Goal: Information Seeking & Learning: Learn about a topic

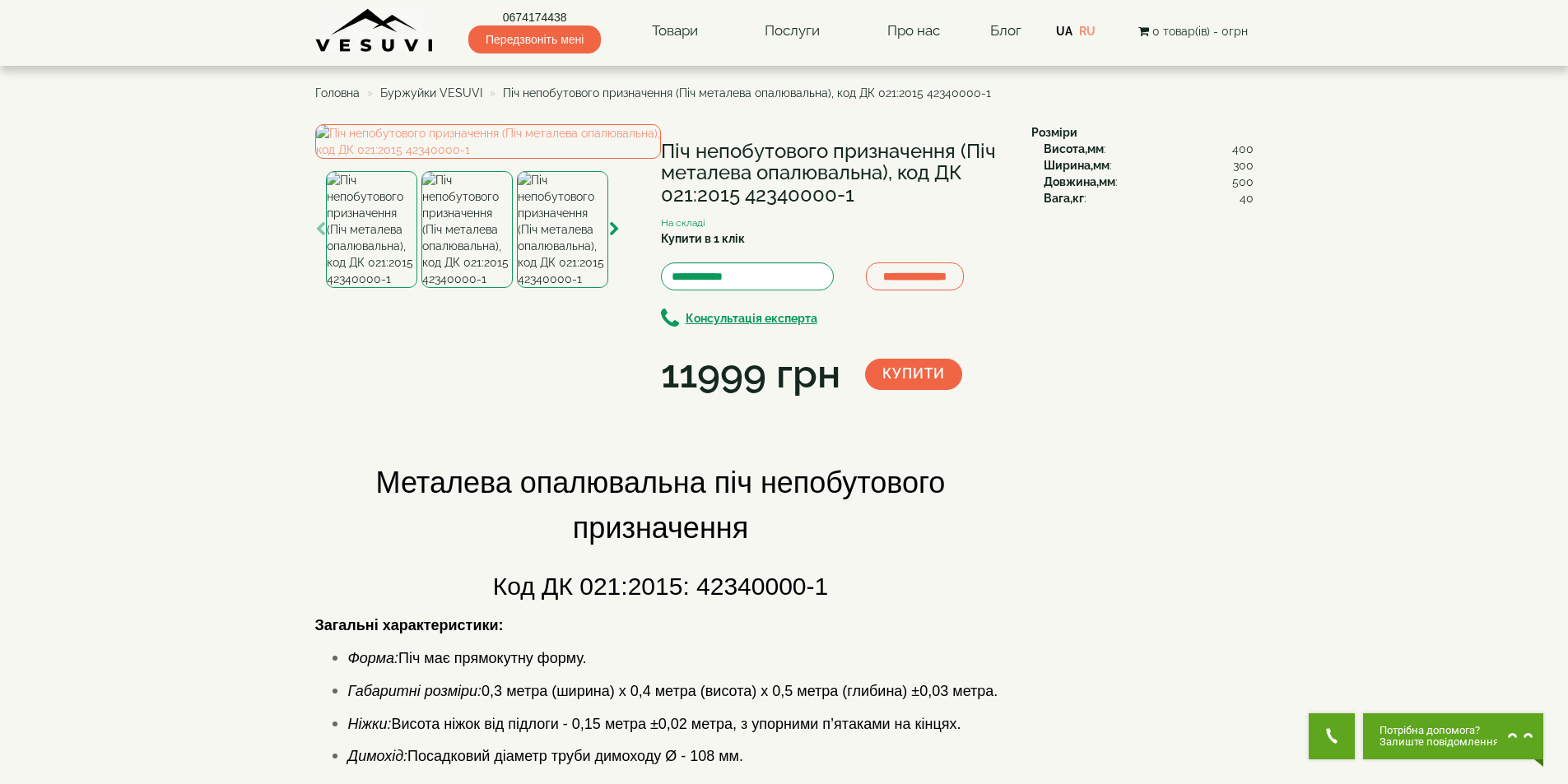
click at [472, 288] on img at bounding box center [466, 230] width 91 height 117
click at [546, 288] on img at bounding box center [563, 230] width 91 height 117
click at [485, 288] on img at bounding box center [466, 230] width 91 height 117
click at [399, 288] on img at bounding box center [371, 230] width 91 height 117
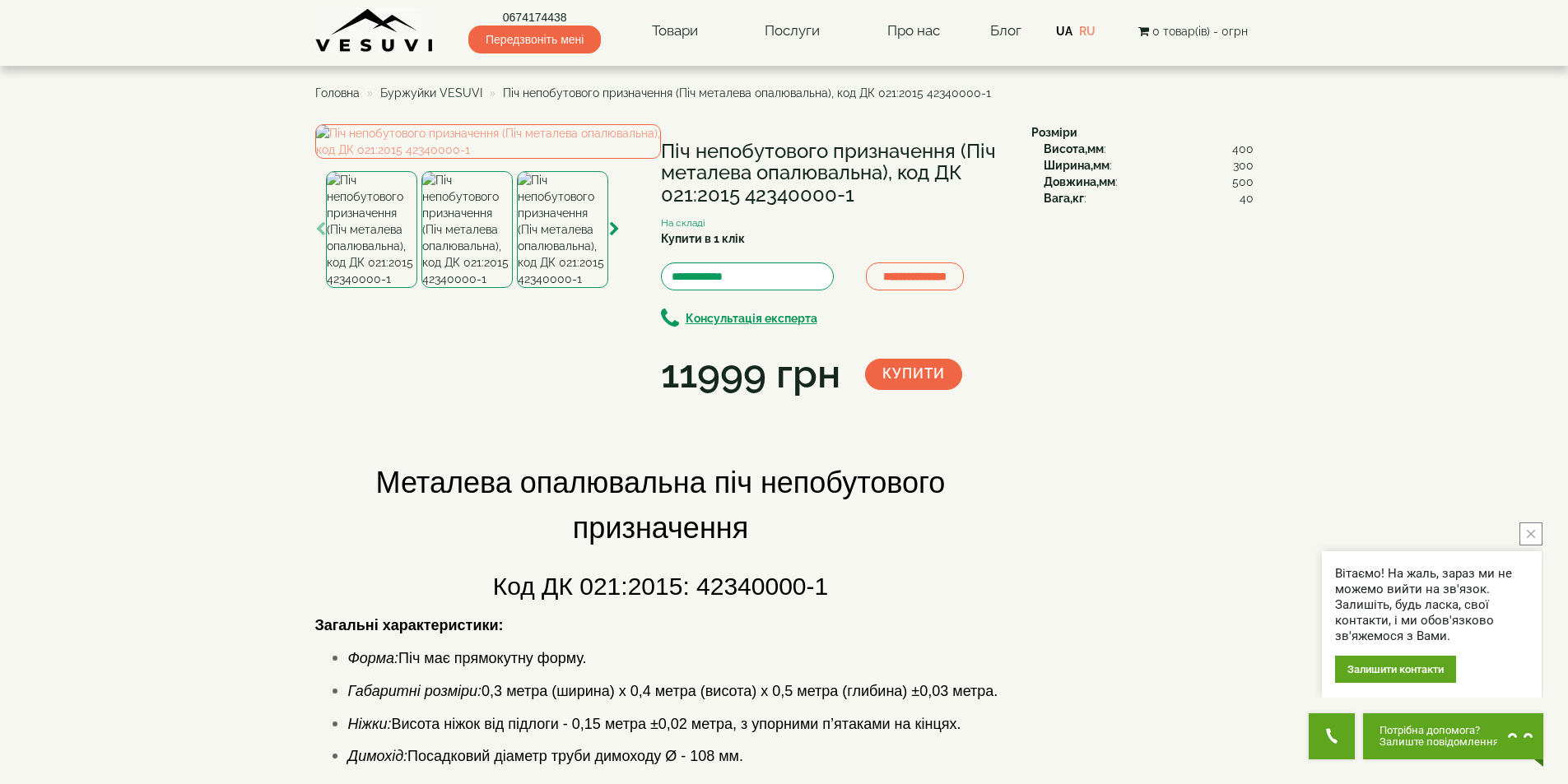
click at [455, 288] on img at bounding box center [466, 230] width 91 height 117
click at [560, 288] on img at bounding box center [563, 230] width 91 height 117
click at [458, 288] on img at bounding box center [466, 230] width 91 height 117
click at [381, 288] on img at bounding box center [371, 230] width 91 height 117
click at [458, 288] on img at bounding box center [466, 230] width 91 height 117
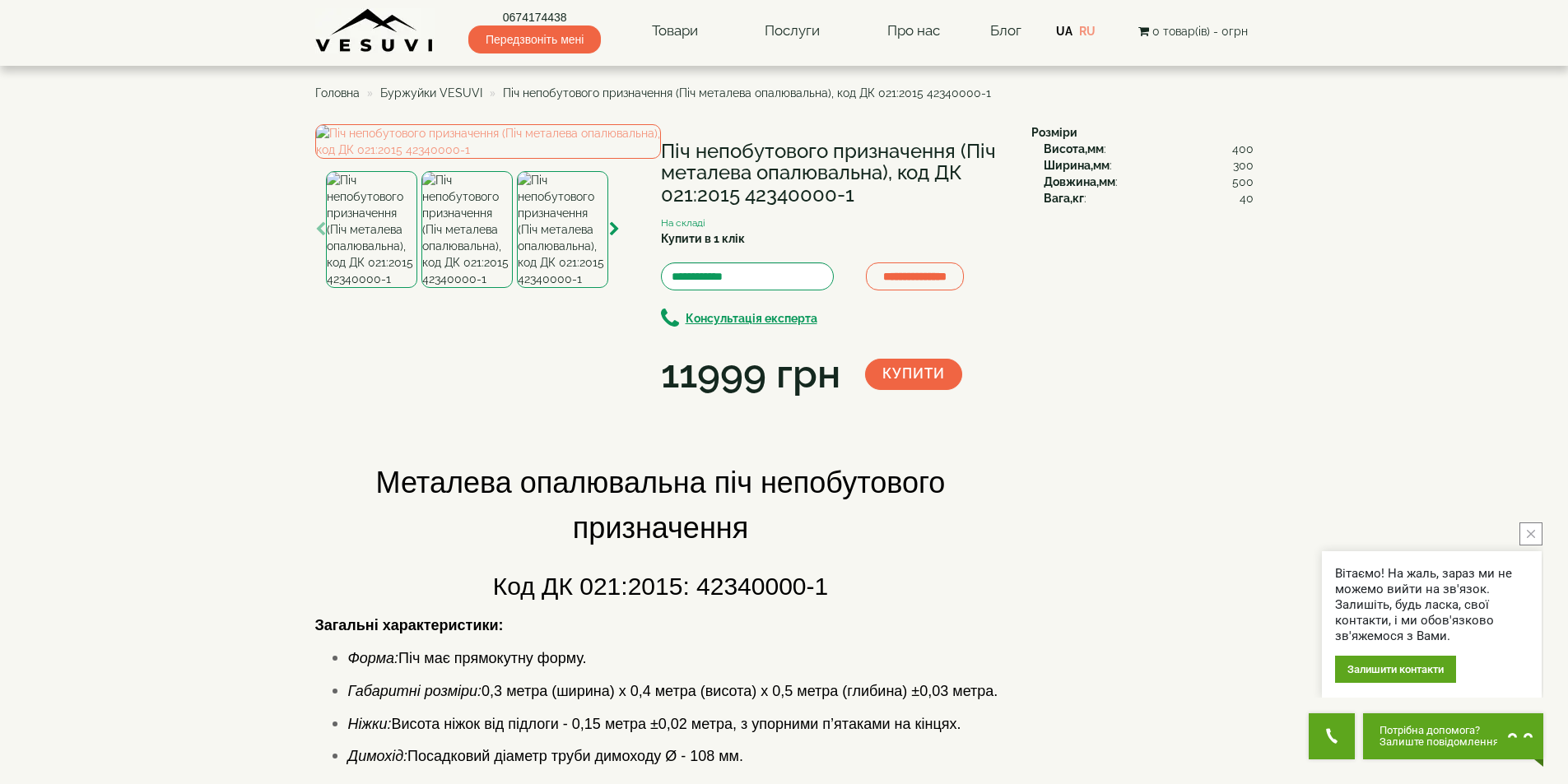
click at [570, 288] on img at bounding box center [563, 230] width 91 height 117
click at [477, 288] on img at bounding box center [466, 230] width 91 height 117
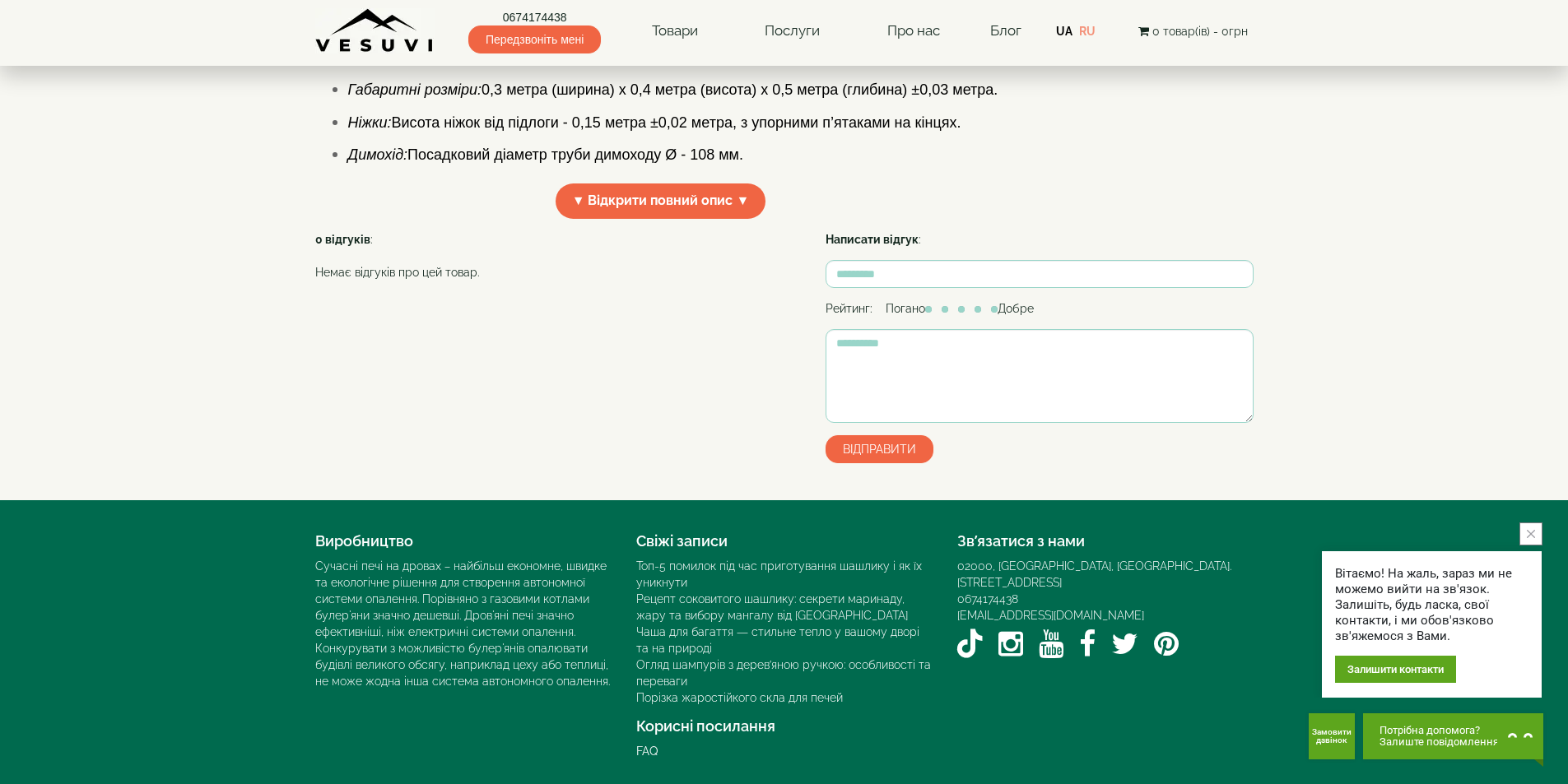
scroll to position [658, 0]
click at [723, 219] on span "▼ Відкрити повний опис ▼" at bounding box center [661, 201] width 211 height 35
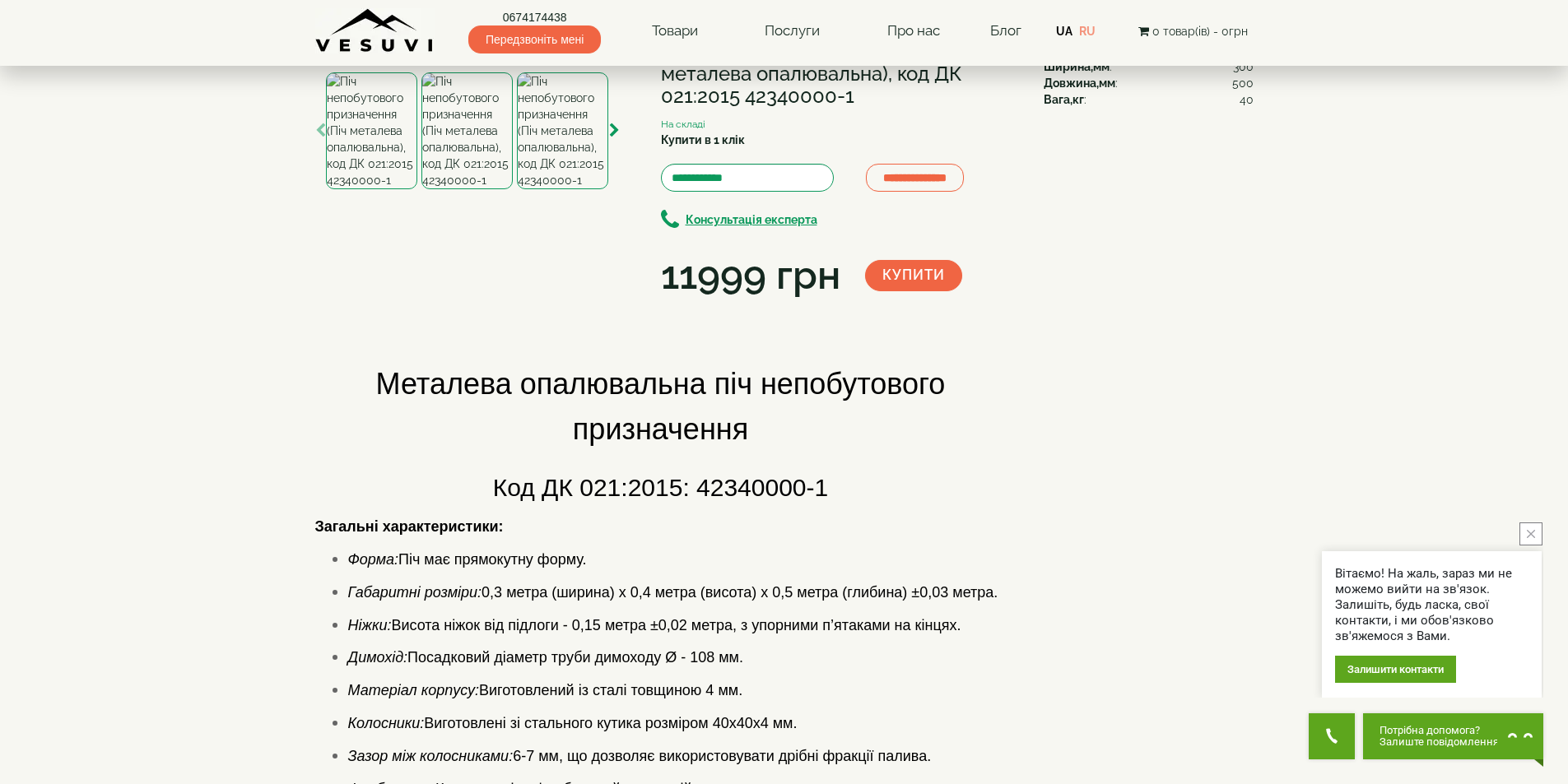
scroll to position [0, 0]
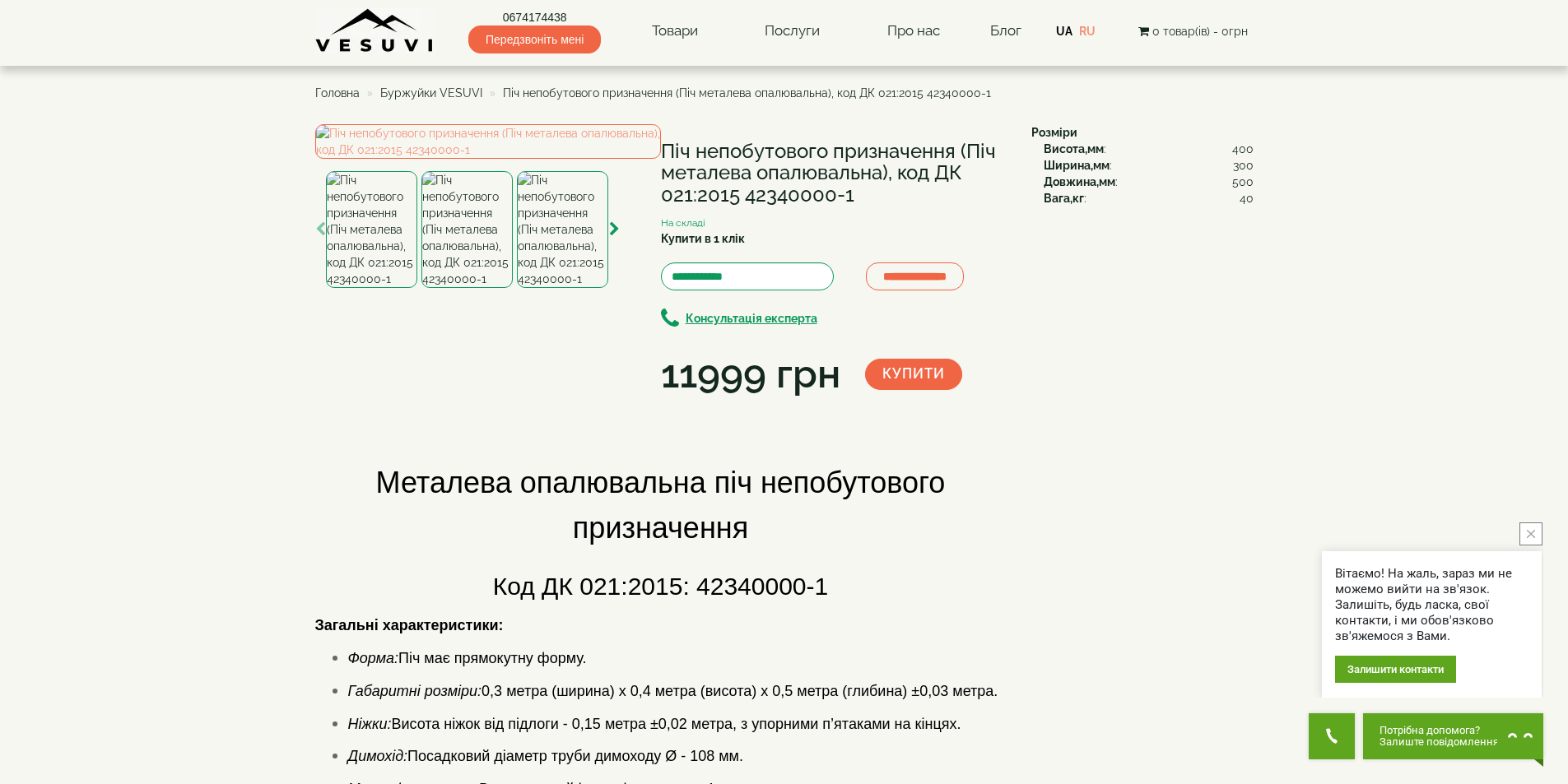
click at [468, 288] on img at bounding box center [466, 230] width 91 height 117
click at [560, 288] on img at bounding box center [563, 230] width 91 height 117
click at [506, 159] on img at bounding box center [487, 141] width 346 height 34
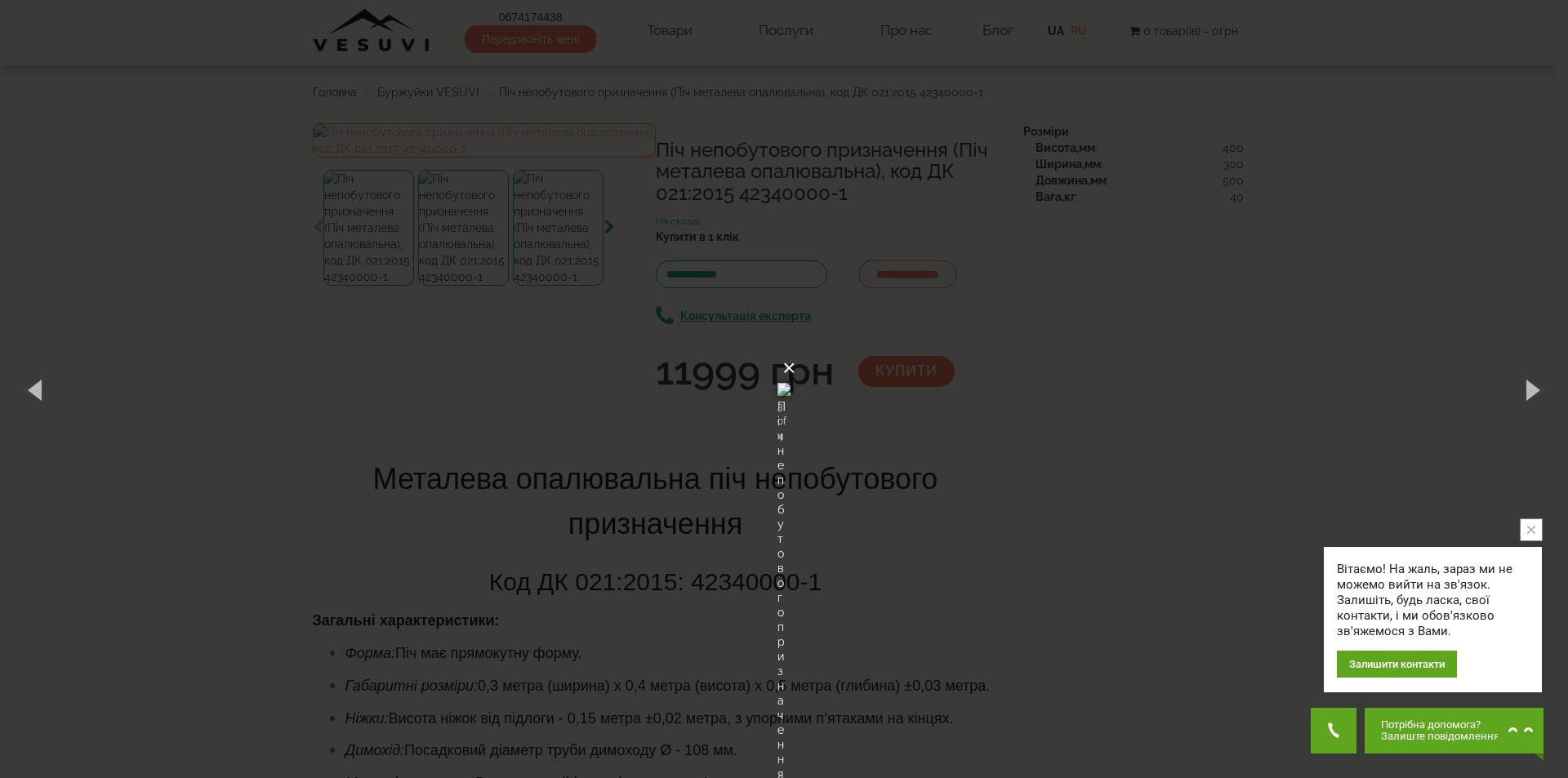
click at [795, 350] on button "×" at bounding box center [788, 367] width 13 height 36
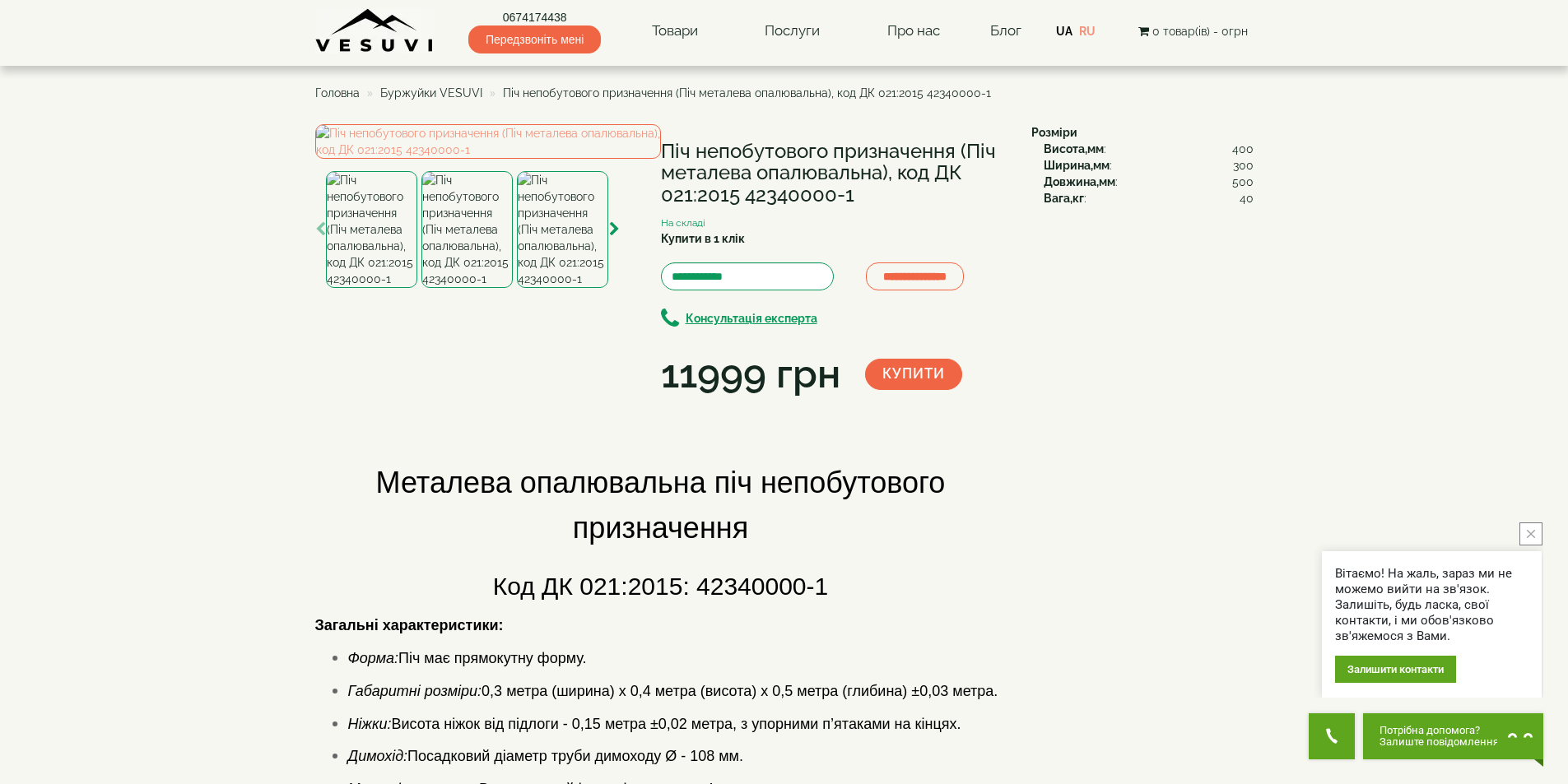
click at [449, 288] on img at bounding box center [466, 230] width 91 height 117
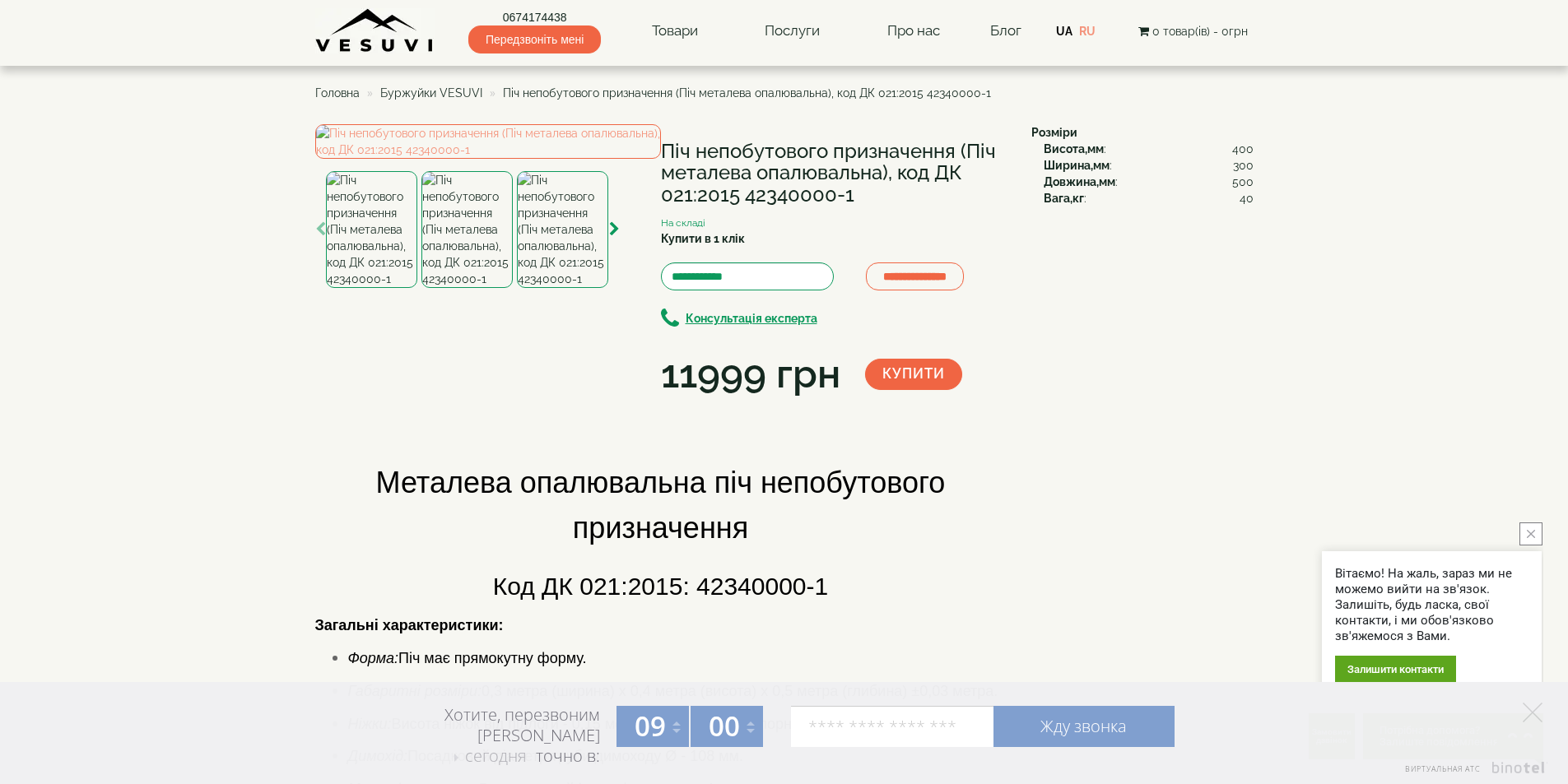
click at [570, 288] on img at bounding box center [563, 230] width 91 height 117
click at [468, 288] on img at bounding box center [466, 230] width 91 height 117
click at [482, 159] on img at bounding box center [487, 141] width 346 height 34
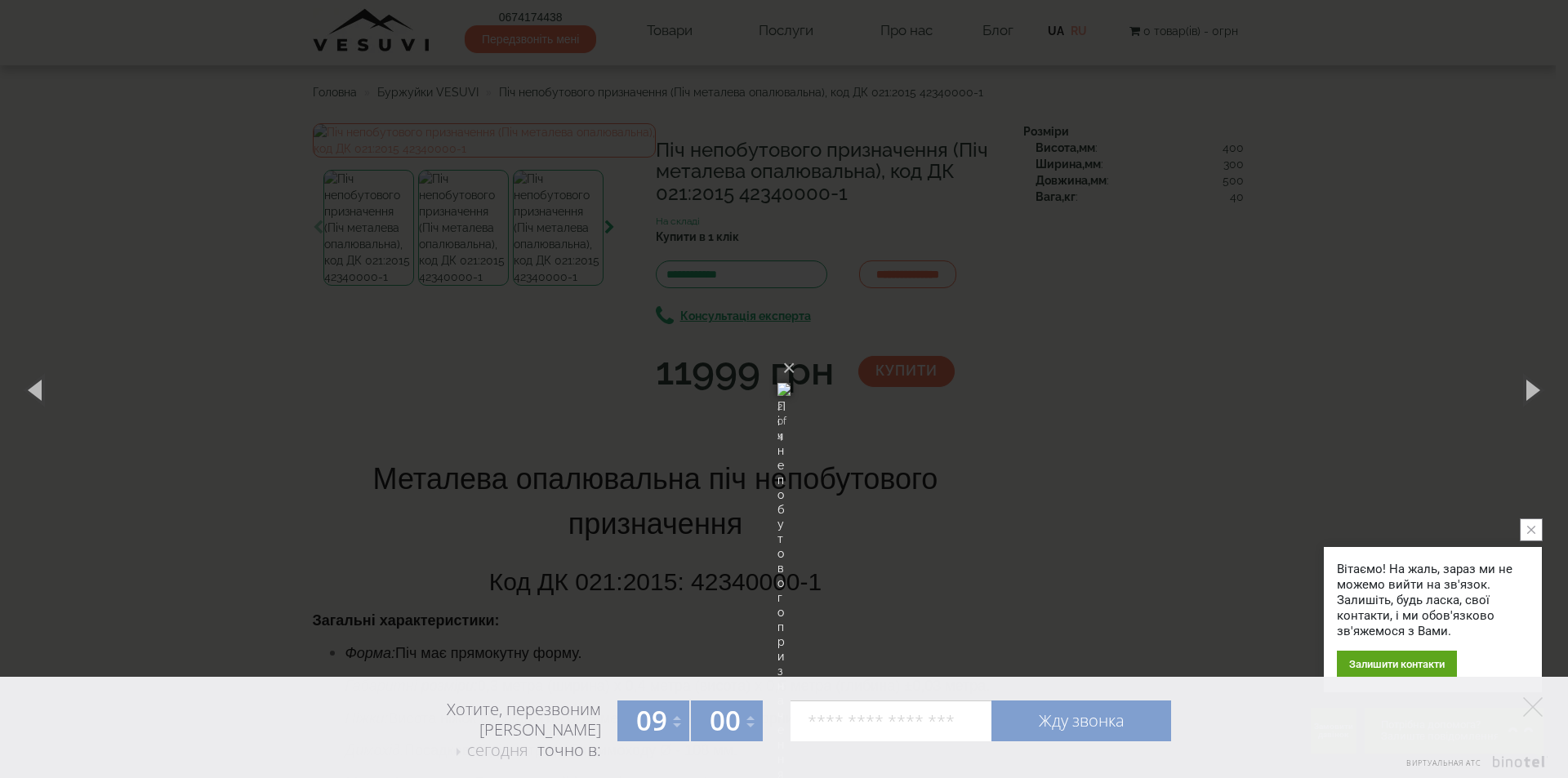
click at [1143, 375] on div "× Піч непобутового призначення (Піч металева опалювальна), код ДК 021:2015 4234…" at bounding box center [784, 389] width 1568 height 778
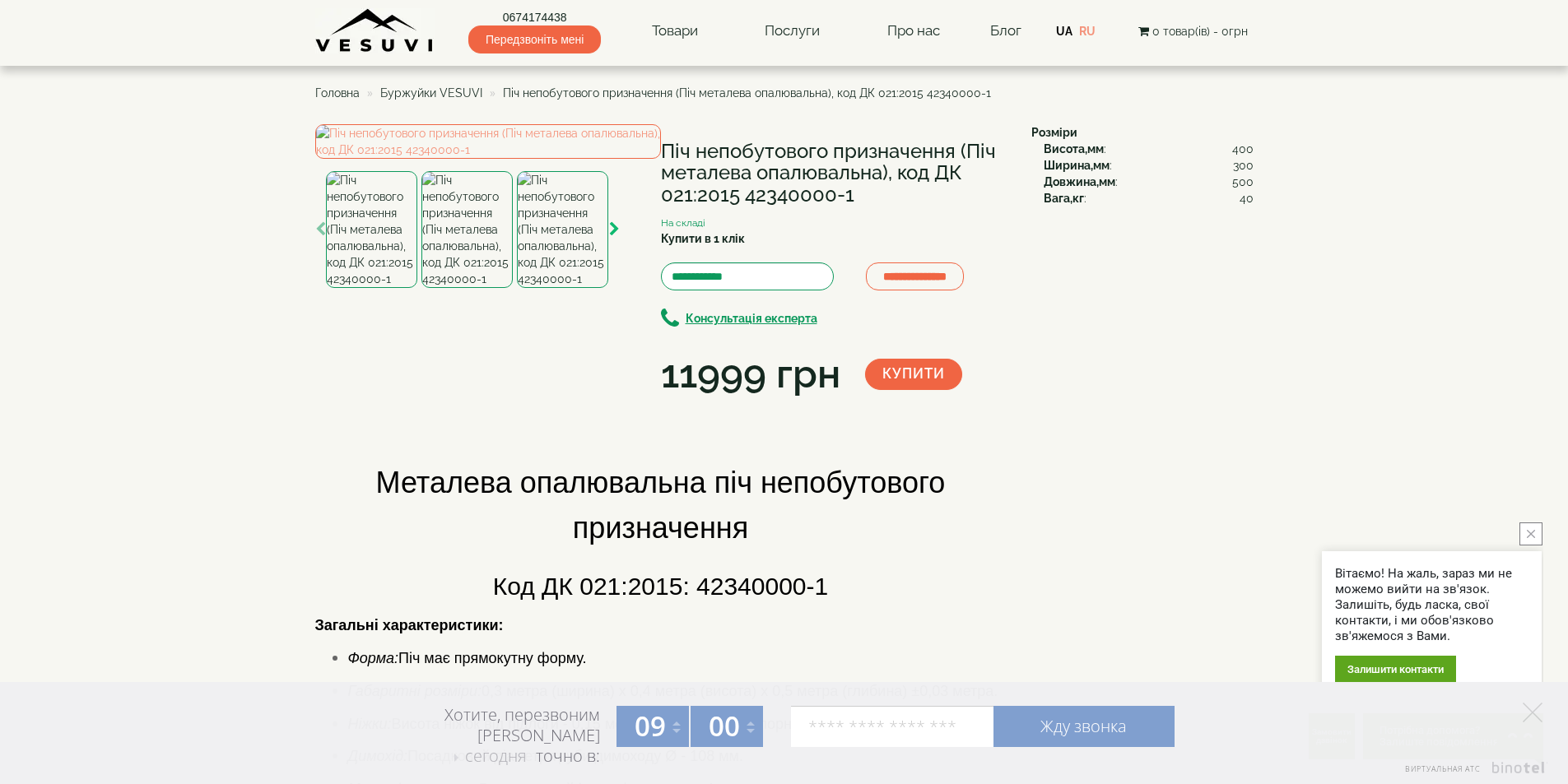
click at [609, 237] on icon "button" at bounding box center [614, 229] width 10 height 15
click at [573, 288] on img at bounding box center [563, 230] width 91 height 117
click at [501, 159] on img at bounding box center [487, 141] width 346 height 34
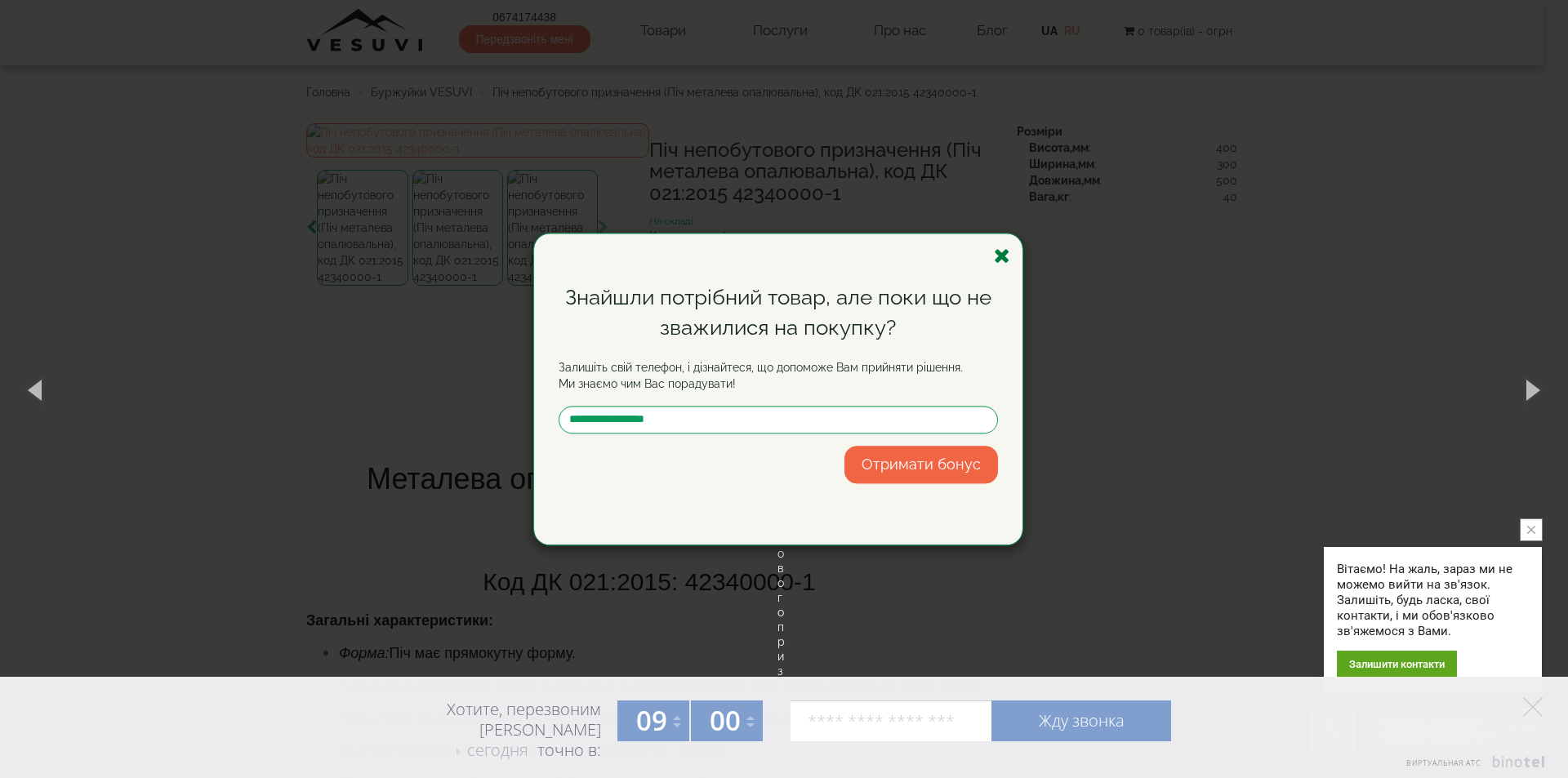
click at [998, 258] on icon "button" at bounding box center [1001, 256] width 16 height 21
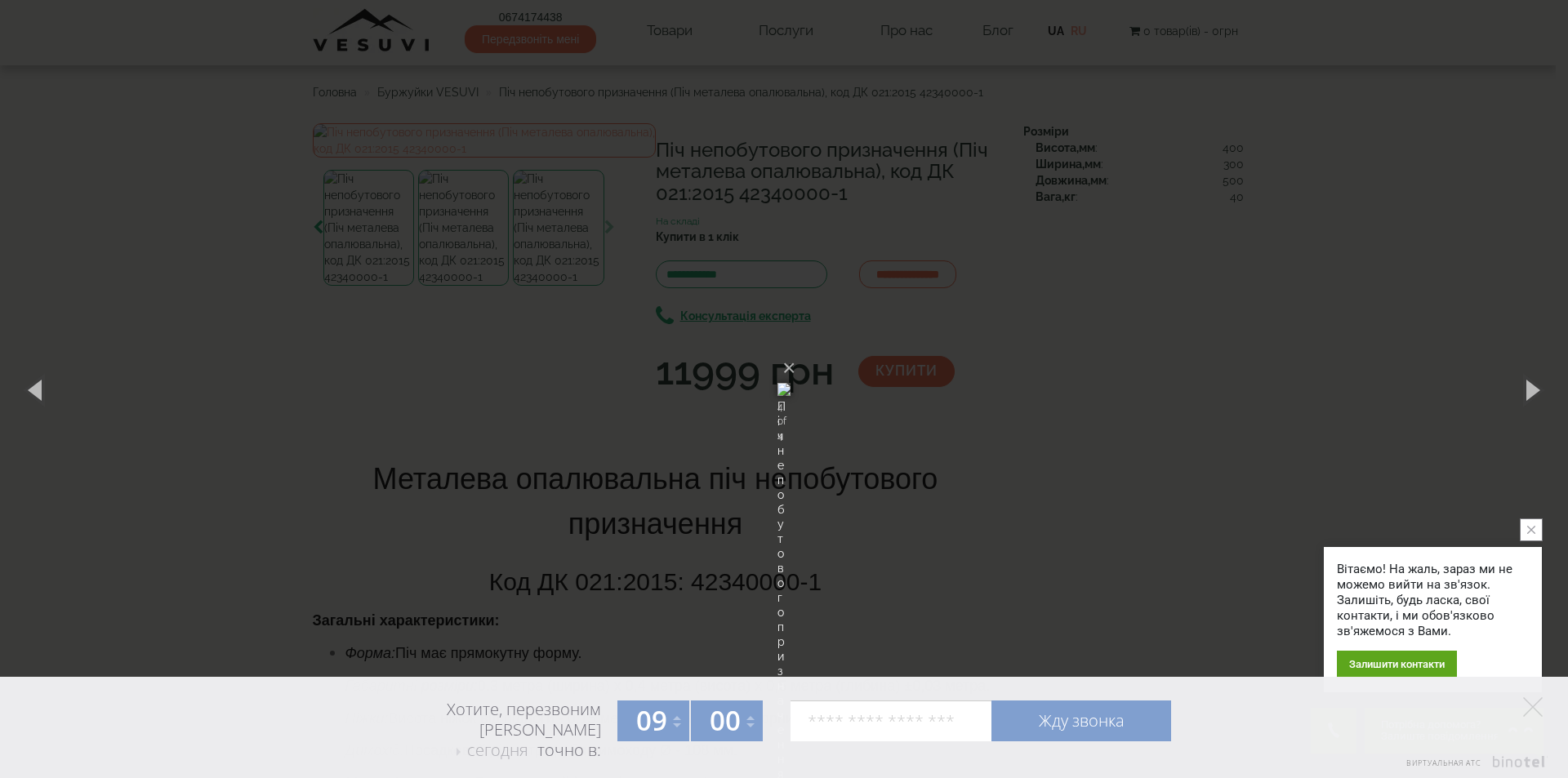
click at [790, 426] on img at bounding box center [783, 389] width 13 height 78
click at [795, 350] on button "×" at bounding box center [788, 367] width 13 height 36
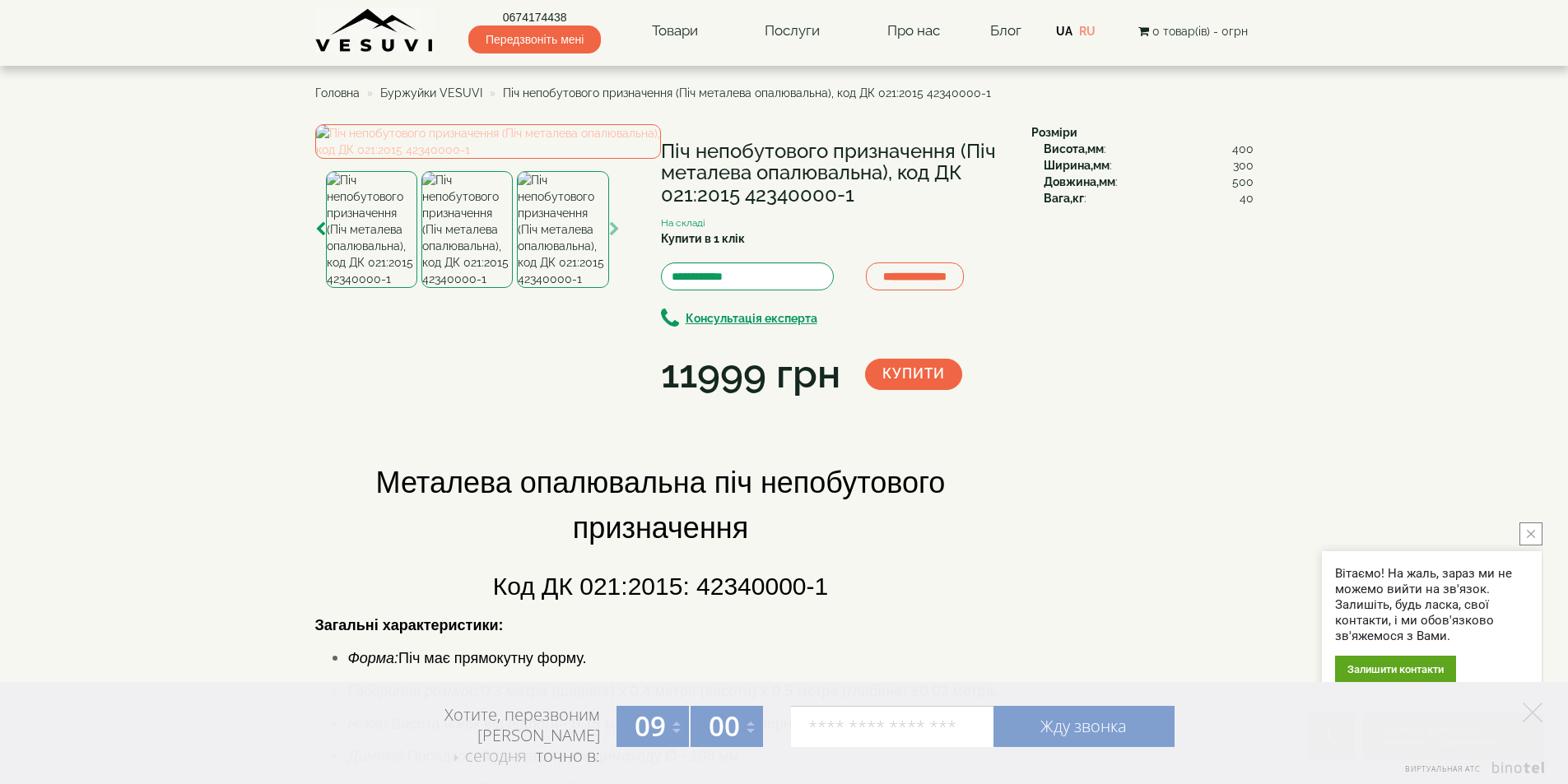
click at [440, 159] on img at bounding box center [487, 141] width 346 height 34
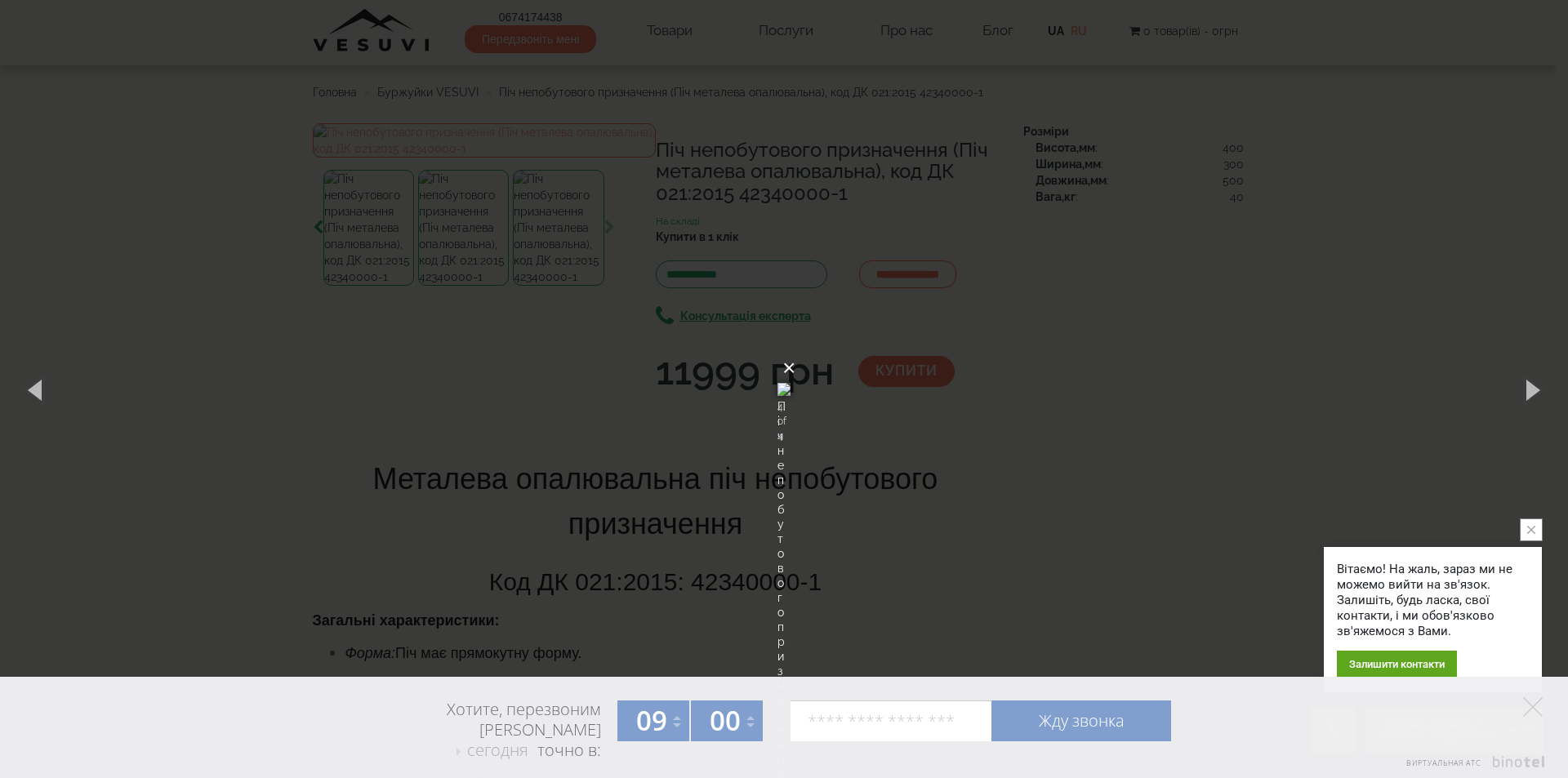
click at [795, 350] on button "×" at bounding box center [788, 367] width 13 height 36
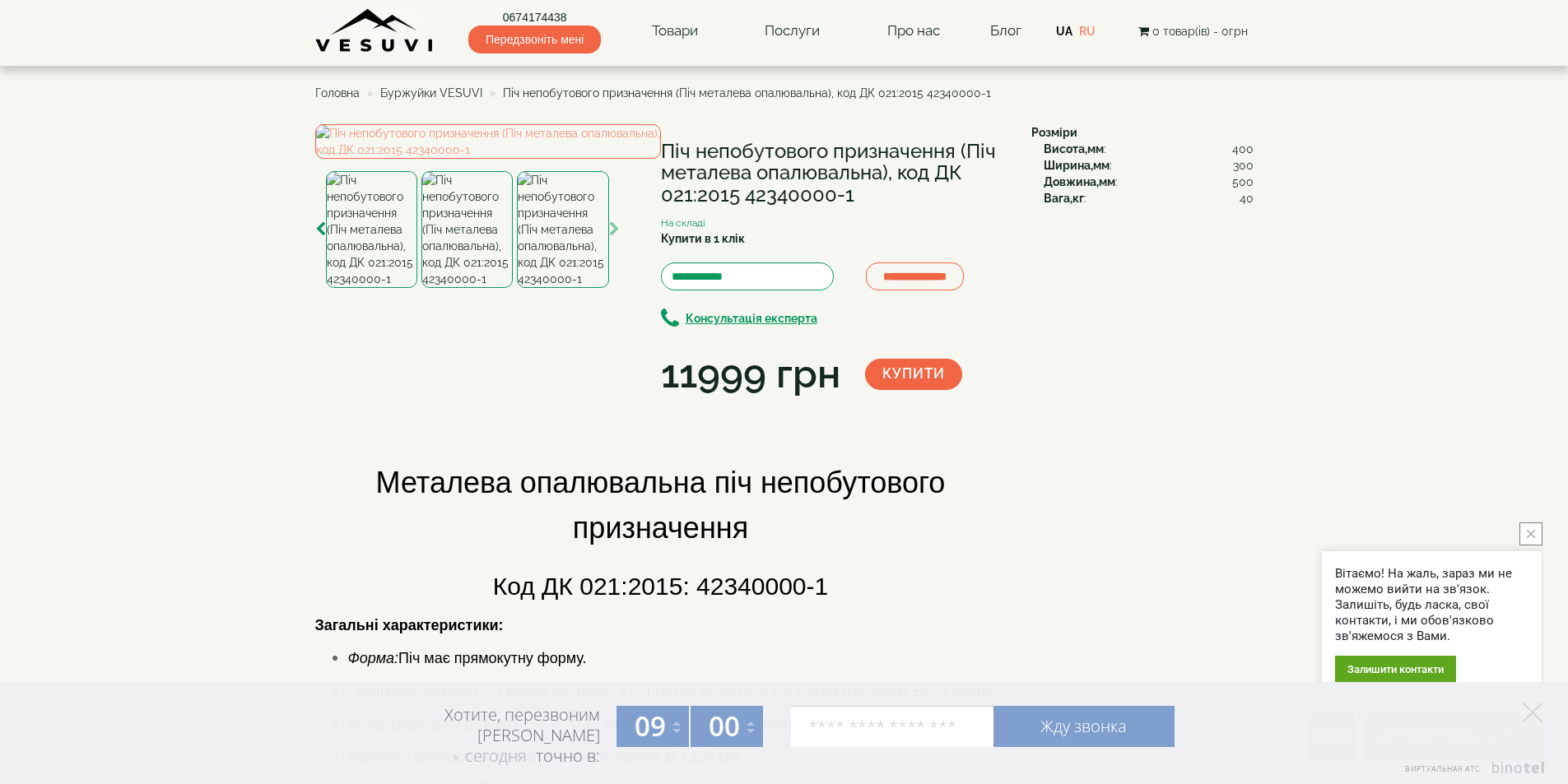
click at [465, 288] on img at bounding box center [466, 230] width 91 height 117
click at [390, 288] on img at bounding box center [371, 230] width 91 height 117
click at [1536, 718] on icon at bounding box center [1532, 712] width 20 height 20
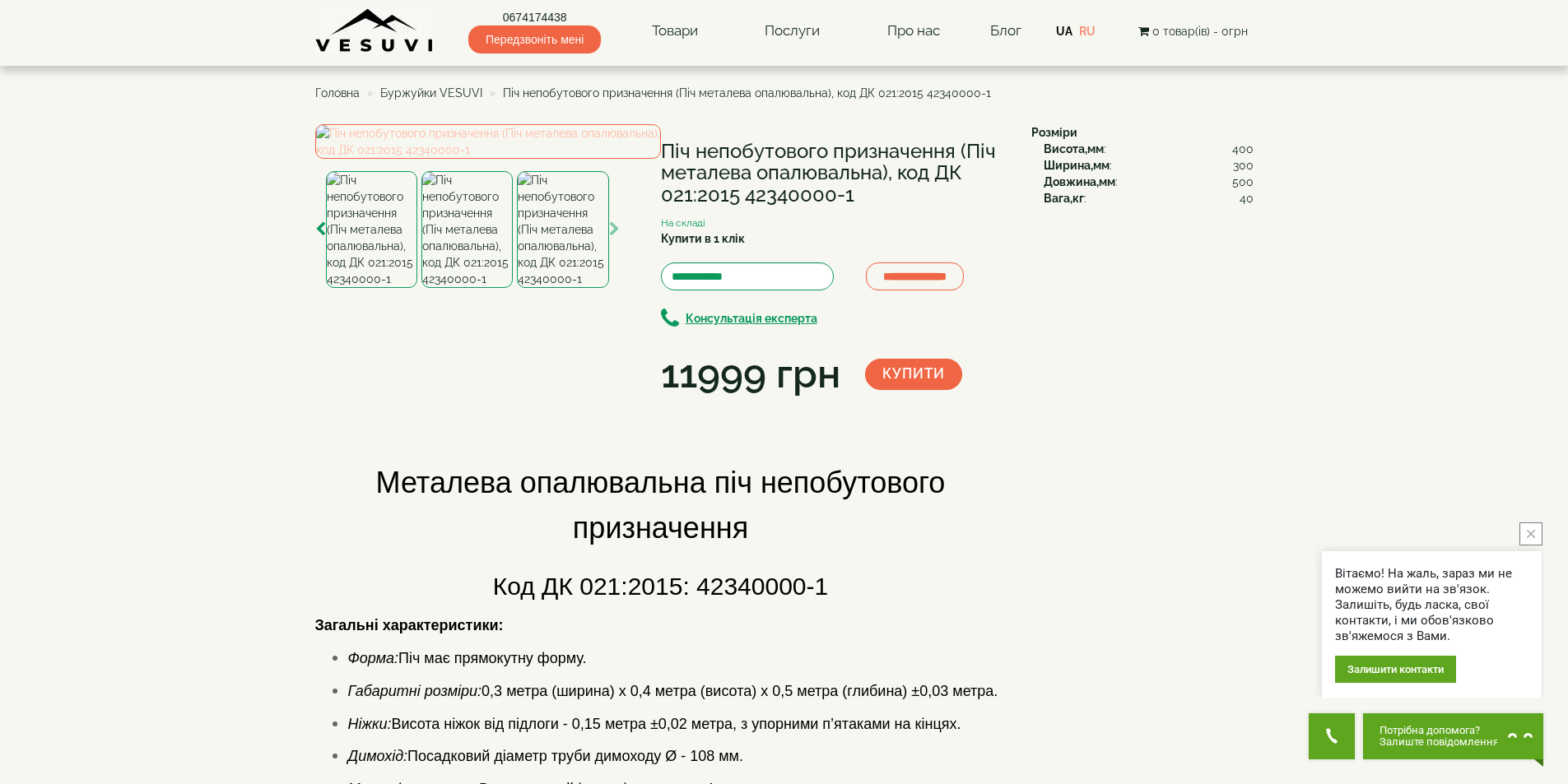
click at [503, 159] on img at bounding box center [487, 141] width 346 height 34
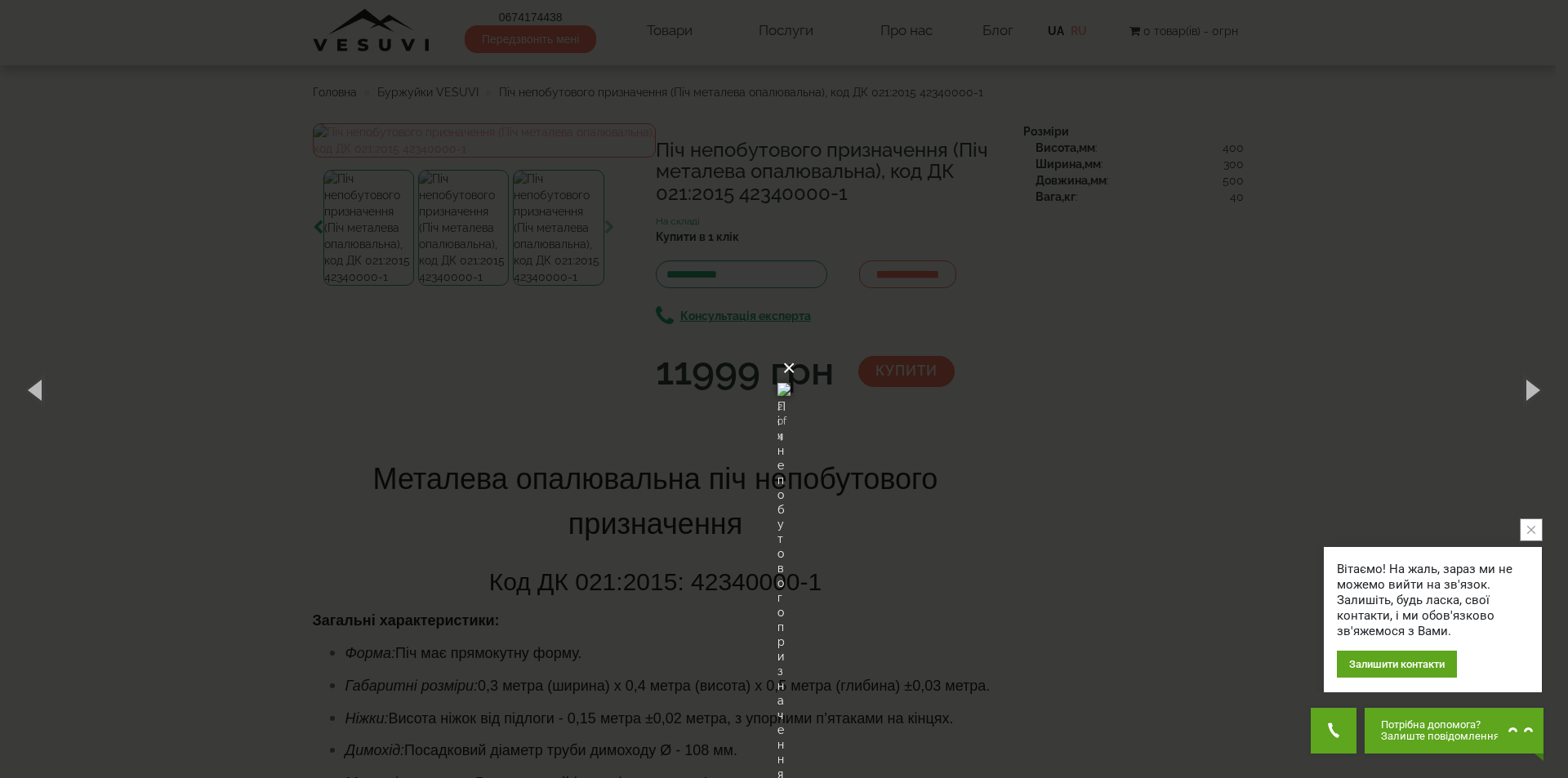
click at [795, 350] on button "×" at bounding box center [788, 367] width 13 height 36
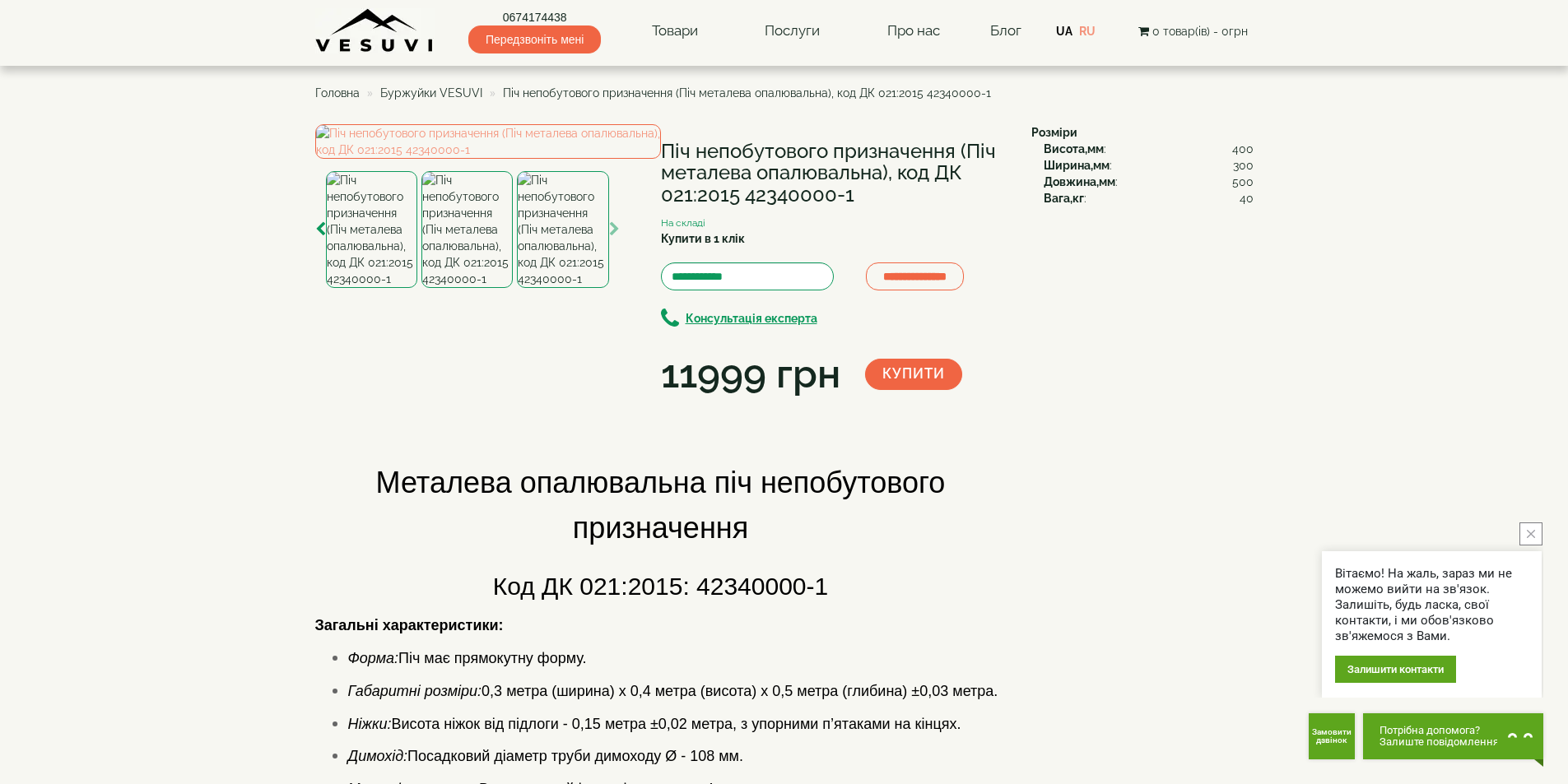
click at [564, 288] on img at bounding box center [563, 230] width 91 height 117
click at [451, 159] on img at bounding box center [487, 141] width 346 height 34
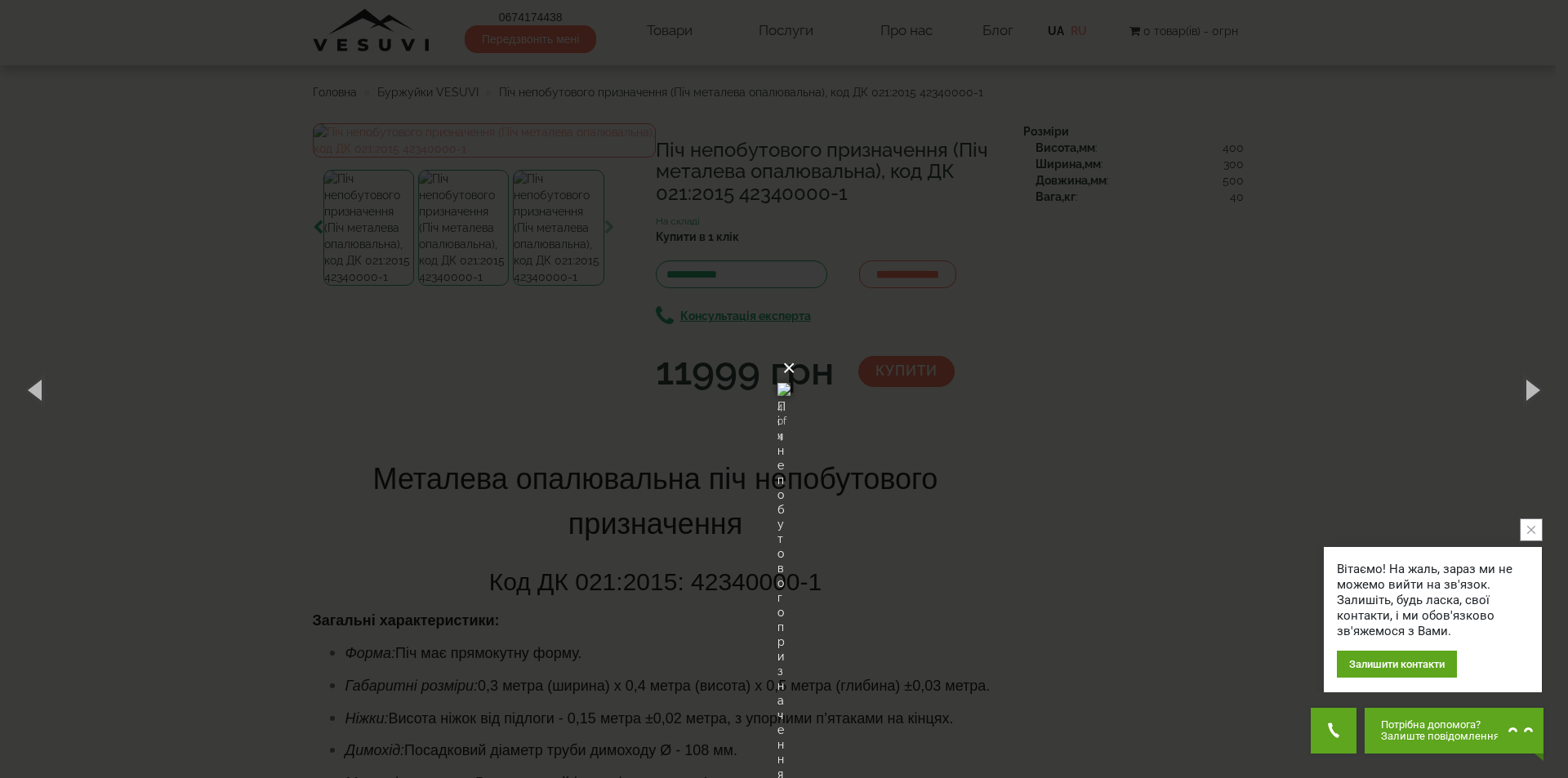
click at [795, 350] on button "×" at bounding box center [788, 367] width 13 height 36
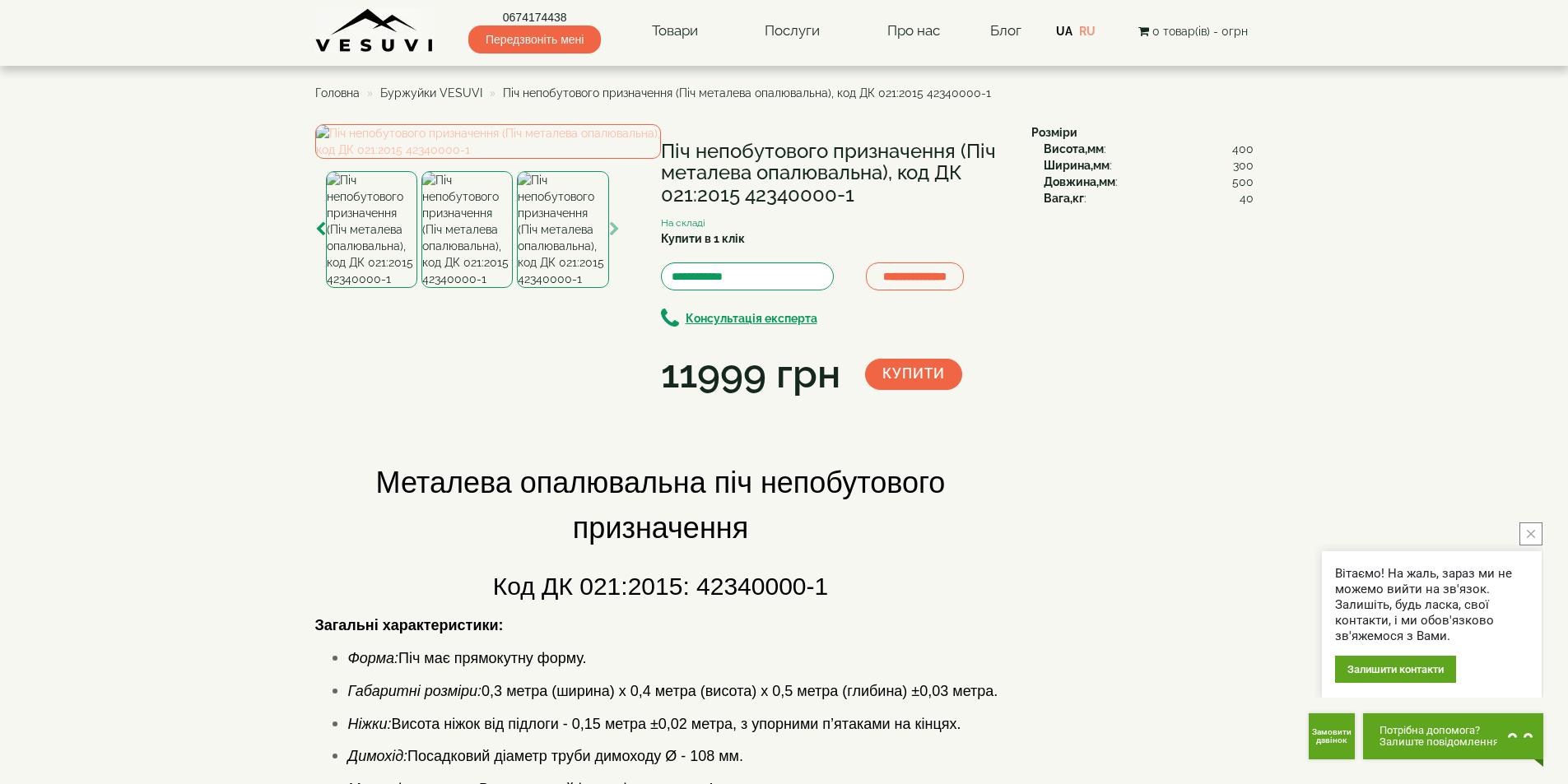
click at [560, 159] on img at bounding box center [487, 141] width 346 height 34
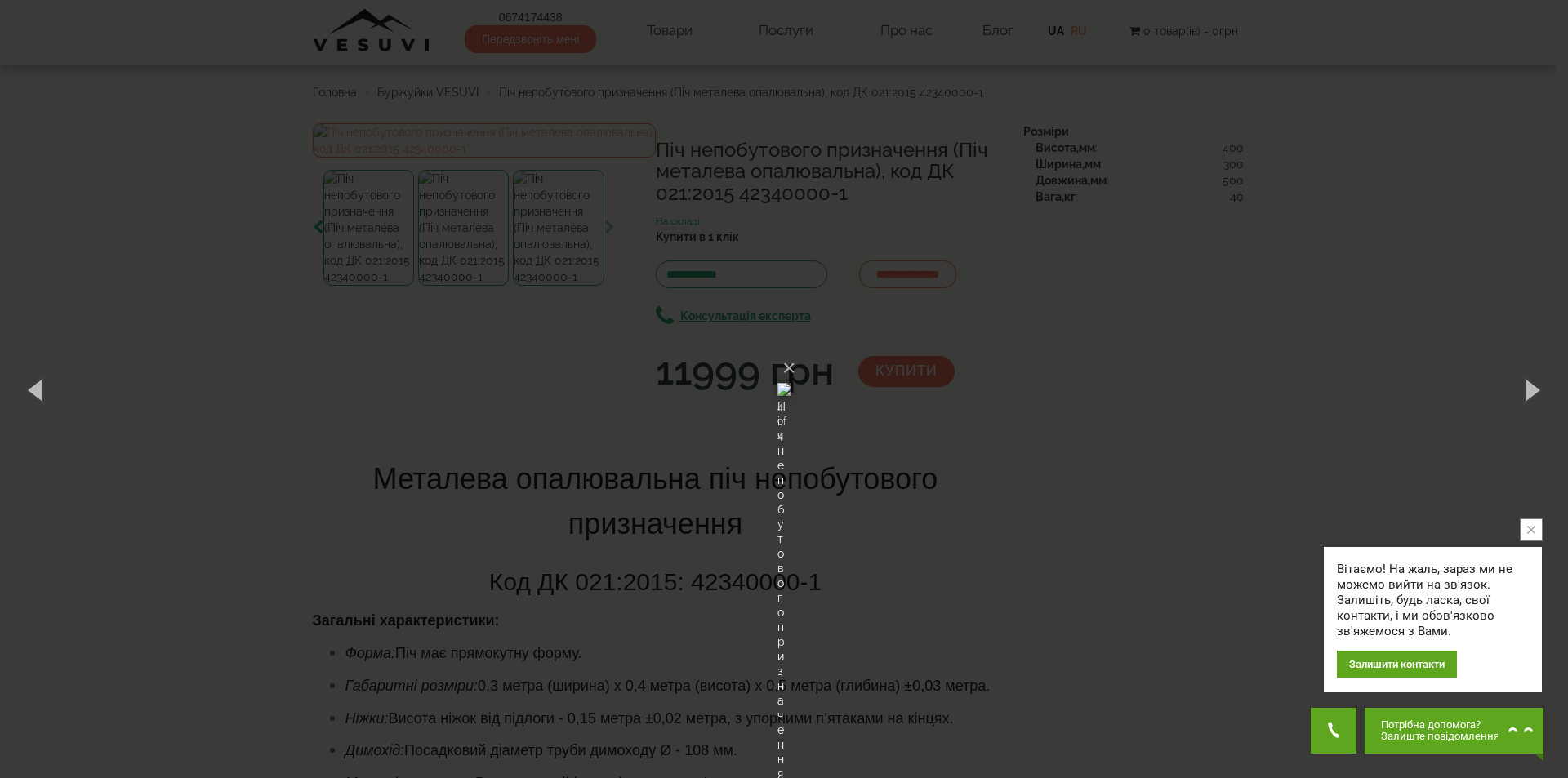
click at [777, 413] on img at bounding box center [783, 389] width 13 height 78
click at [777, 427] on img at bounding box center [783, 389] width 13 height 78
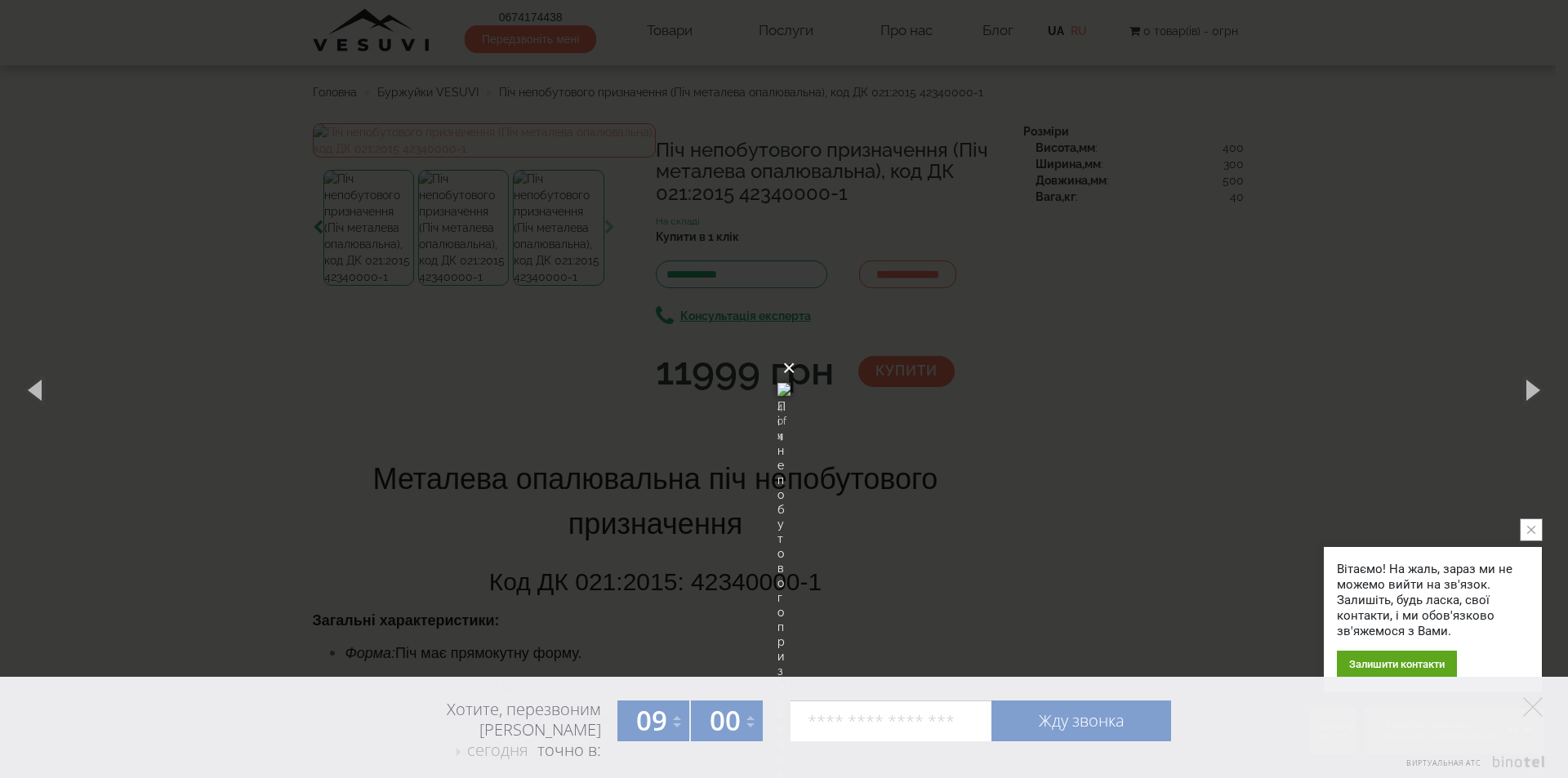
click at [795, 350] on button "×" at bounding box center [788, 367] width 13 height 36
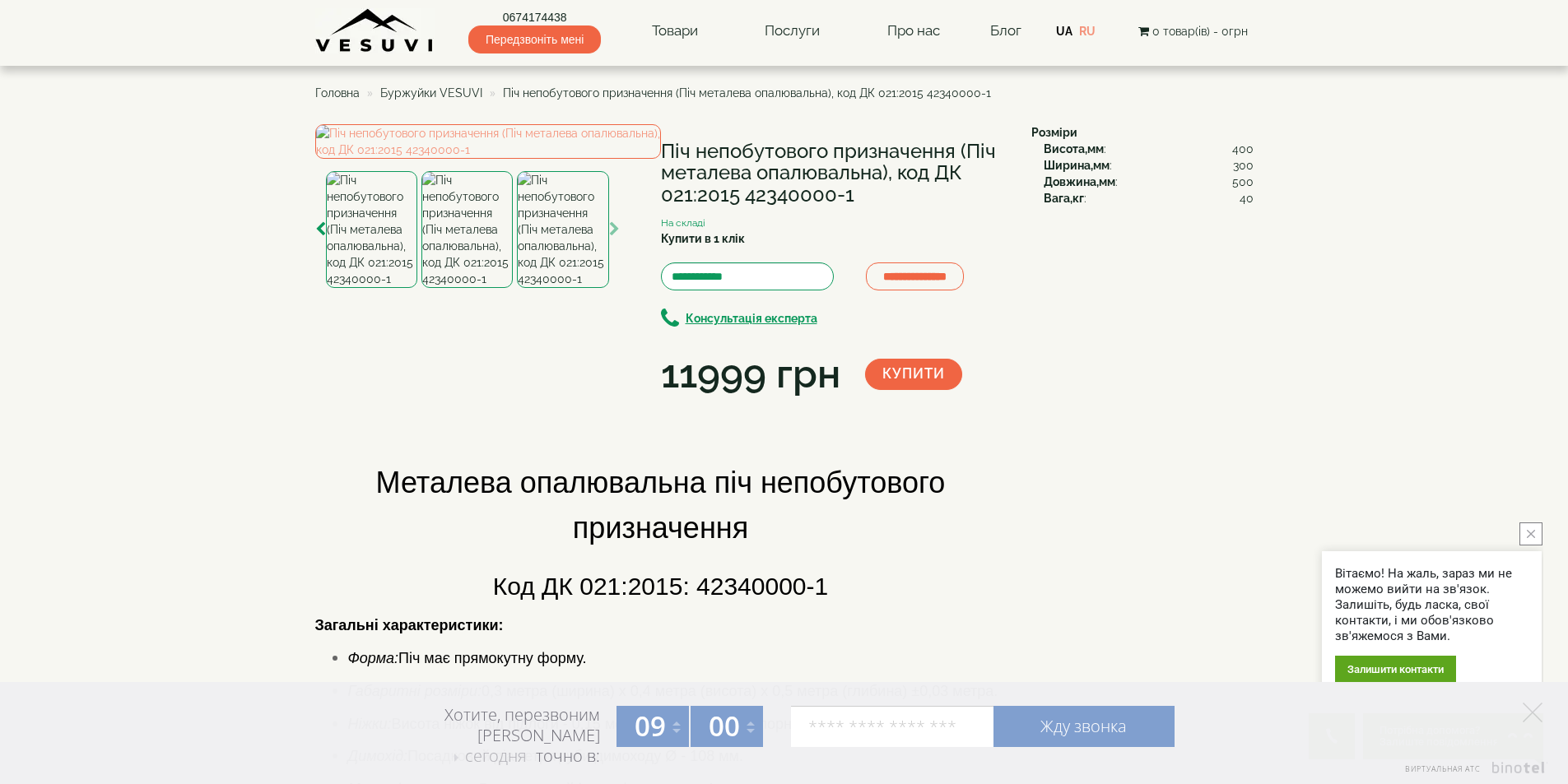
click at [612, 237] on icon "button" at bounding box center [614, 229] width 10 height 15
click at [458, 288] on img at bounding box center [466, 230] width 91 height 117
click at [364, 288] on img at bounding box center [371, 230] width 91 height 117
click at [458, 288] on img at bounding box center [466, 230] width 91 height 117
click at [389, 288] on img at bounding box center [371, 230] width 91 height 117
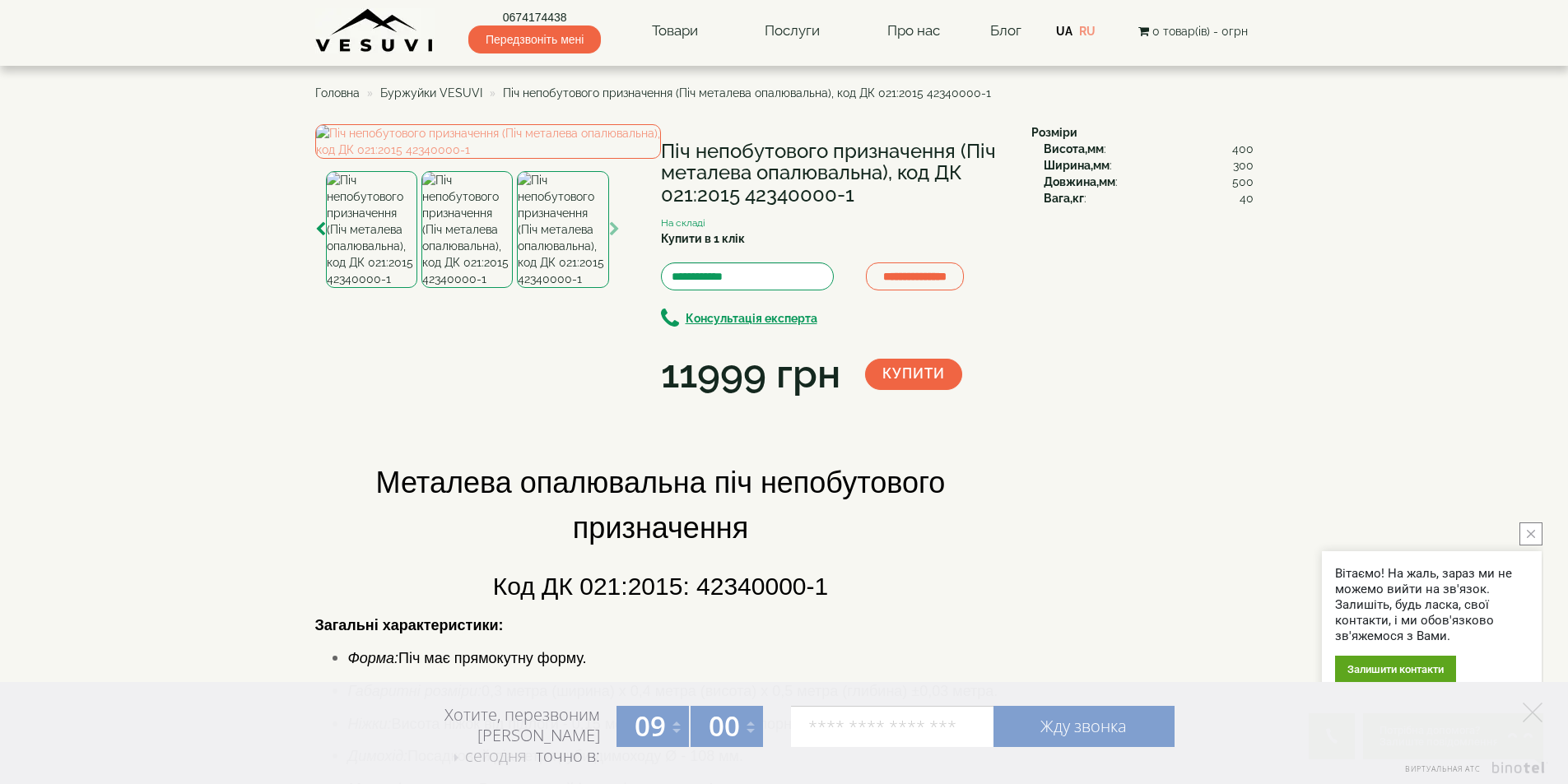
click at [469, 288] on img at bounding box center [466, 230] width 91 height 117
click at [374, 288] on img at bounding box center [371, 230] width 91 height 117
click at [580, 288] on img at bounding box center [563, 230] width 91 height 117
click at [410, 159] on img at bounding box center [487, 141] width 346 height 34
